Goal: Transaction & Acquisition: Purchase product/service

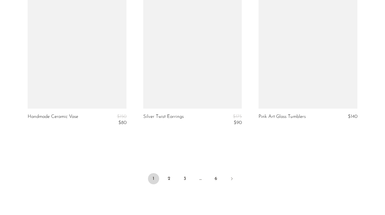
scroll to position [1923, 0]
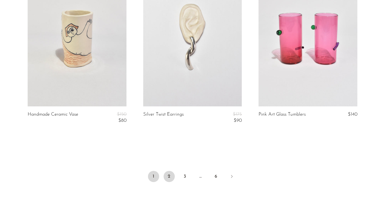
click at [168, 180] on link "2" at bounding box center [169, 176] width 11 height 11
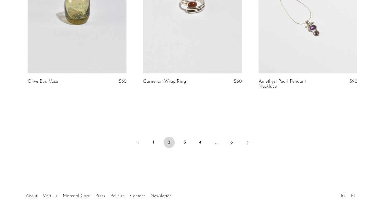
scroll to position [1985, 0]
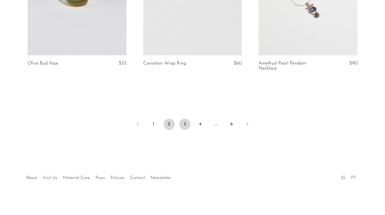
click at [188, 124] on link "3" at bounding box center [184, 124] width 11 height 11
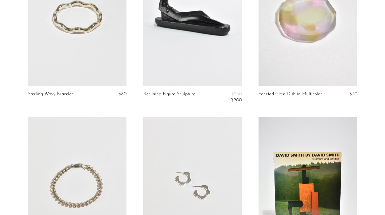
scroll to position [387, 0]
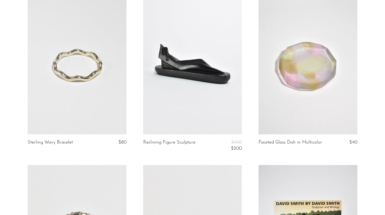
click at [97, 91] on link at bounding box center [77, 65] width 99 height 138
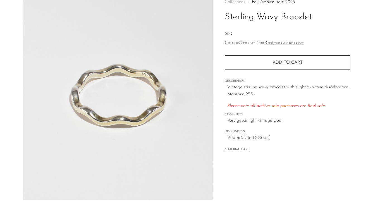
scroll to position [27, 0]
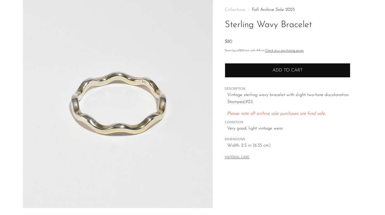
click at [262, 70] on button "Add to cart" at bounding box center [288, 70] width 126 height 15
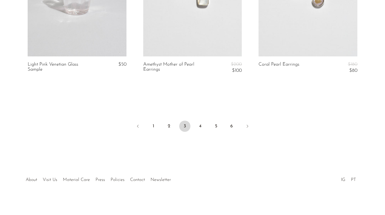
scroll to position [1971, 0]
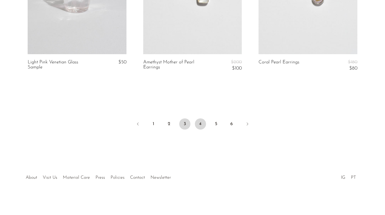
click at [202, 124] on link "4" at bounding box center [200, 123] width 11 height 11
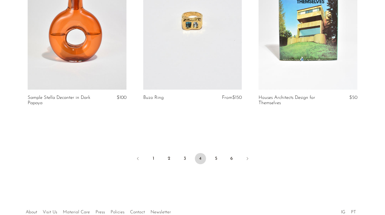
scroll to position [1994, 0]
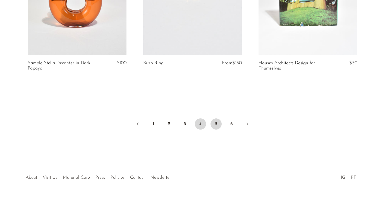
click at [218, 121] on link "5" at bounding box center [215, 123] width 11 height 11
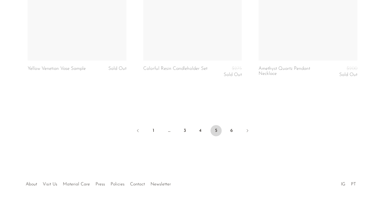
scroll to position [1978, 0]
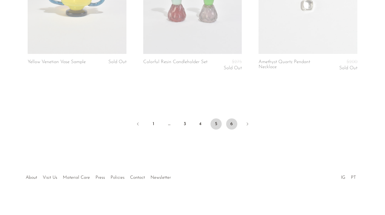
click at [231, 123] on link "6" at bounding box center [231, 123] width 11 height 11
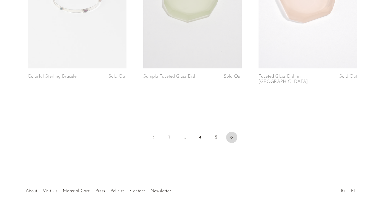
scroll to position [1794, 0]
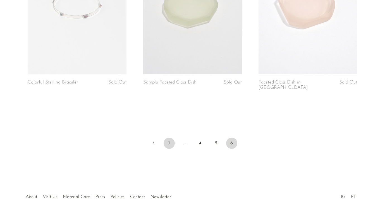
click at [166, 139] on link "1" at bounding box center [169, 143] width 11 height 11
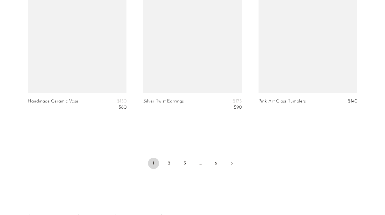
scroll to position [1943, 0]
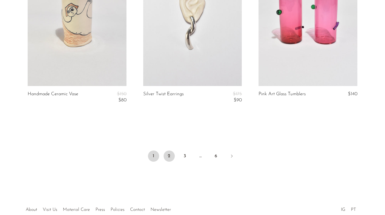
click at [169, 158] on link "2" at bounding box center [169, 155] width 11 height 11
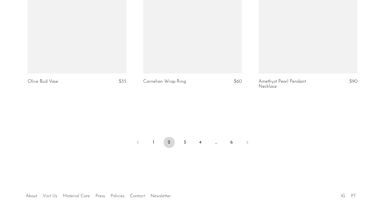
scroll to position [1985, 0]
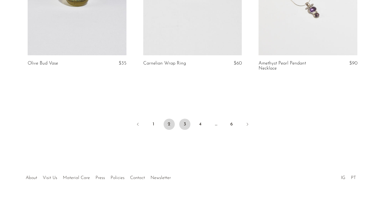
click at [181, 123] on link "3" at bounding box center [184, 124] width 11 height 11
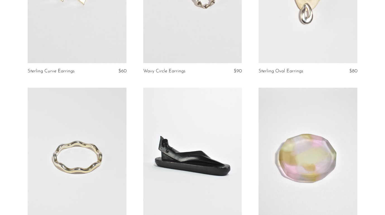
scroll to position [291, 0]
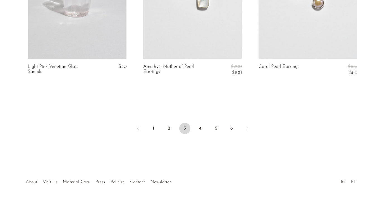
scroll to position [1971, 0]
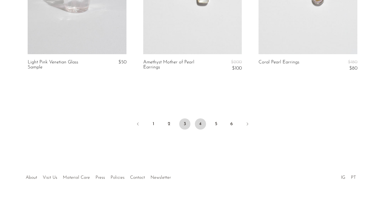
click at [203, 124] on link "4" at bounding box center [200, 123] width 11 height 11
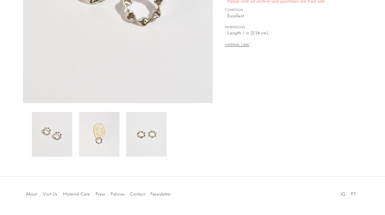
scroll to position [148, 0]
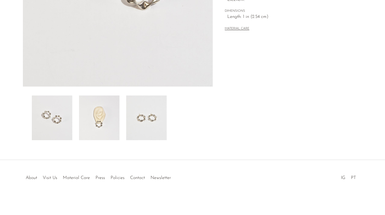
click at [116, 125] on img at bounding box center [99, 117] width 40 height 45
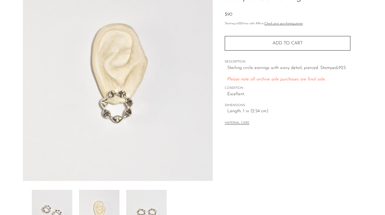
scroll to position [36, 0]
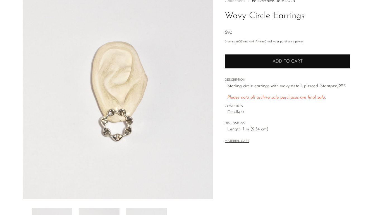
click at [245, 66] on button "Add to cart" at bounding box center [288, 61] width 126 height 15
